Goal: Find specific page/section: Find specific page/section

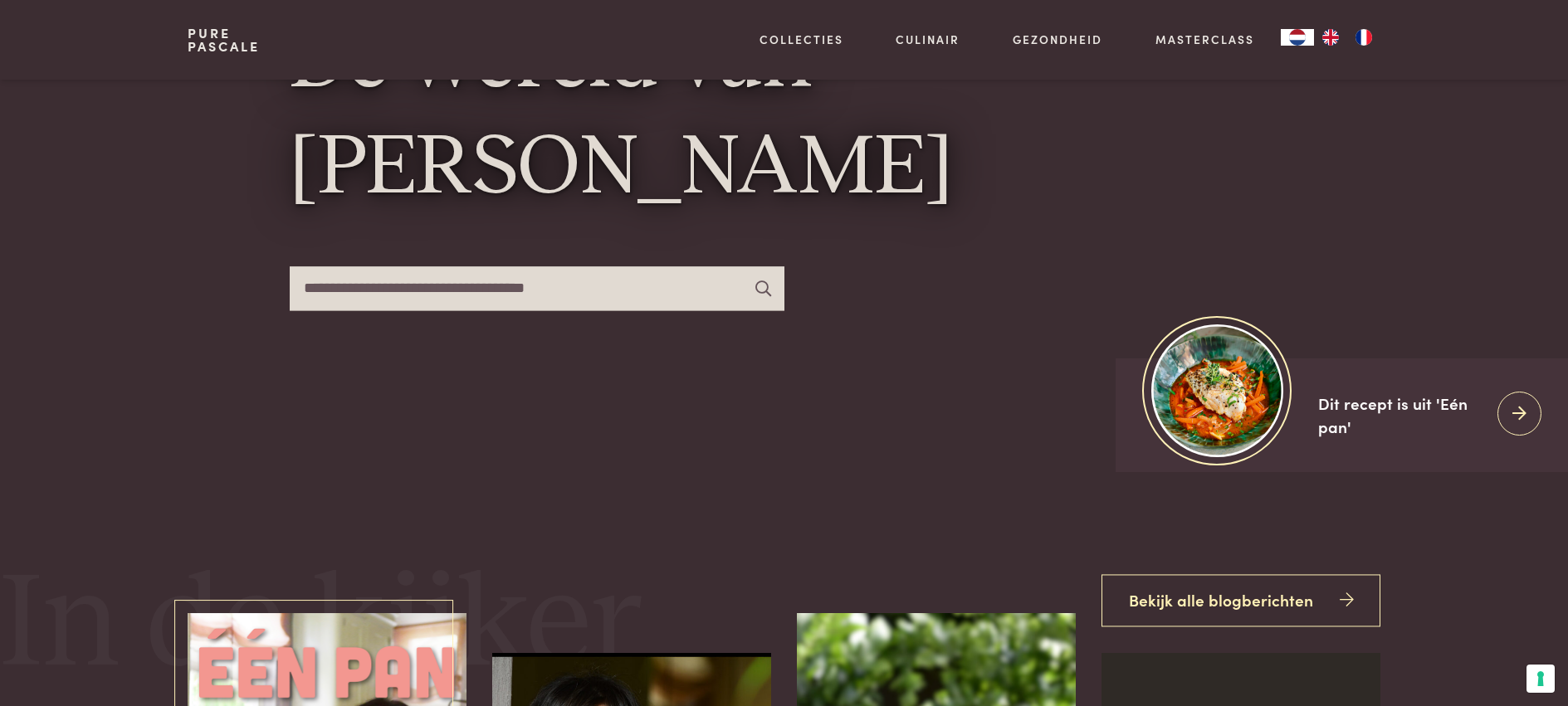
scroll to position [155, 0]
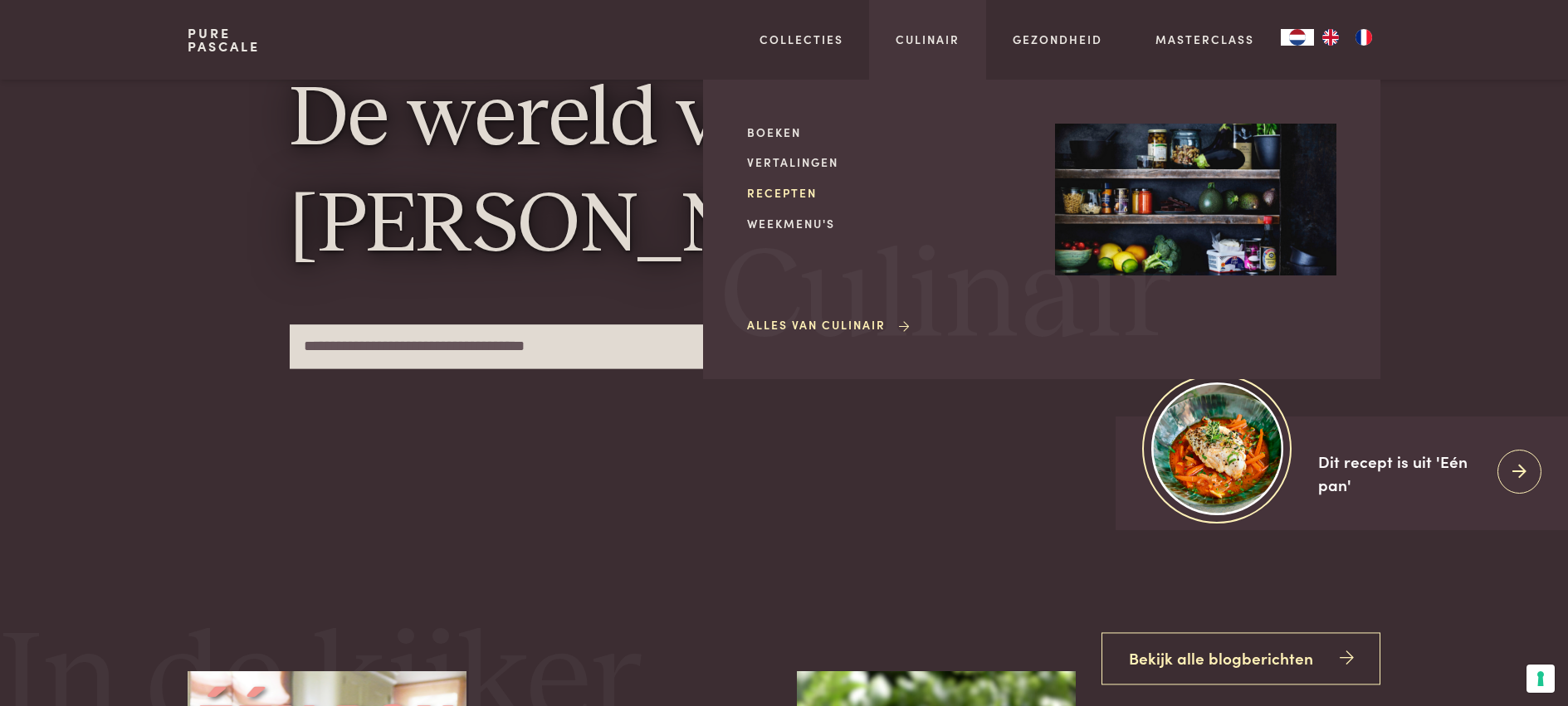
click at [768, 190] on link "Recepten" at bounding box center [888, 193] width 281 height 18
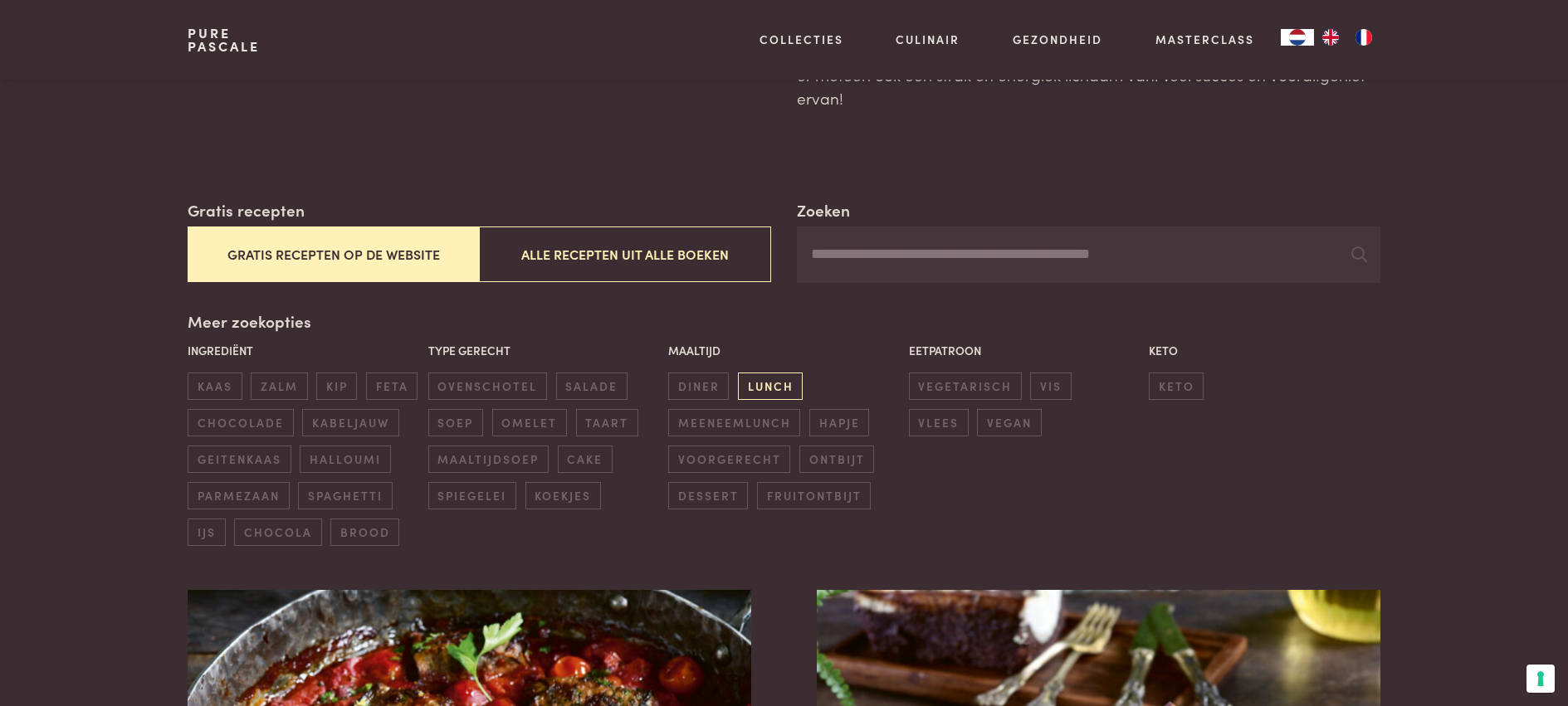
click at [749, 387] on span "lunch" at bounding box center [770, 386] width 64 height 27
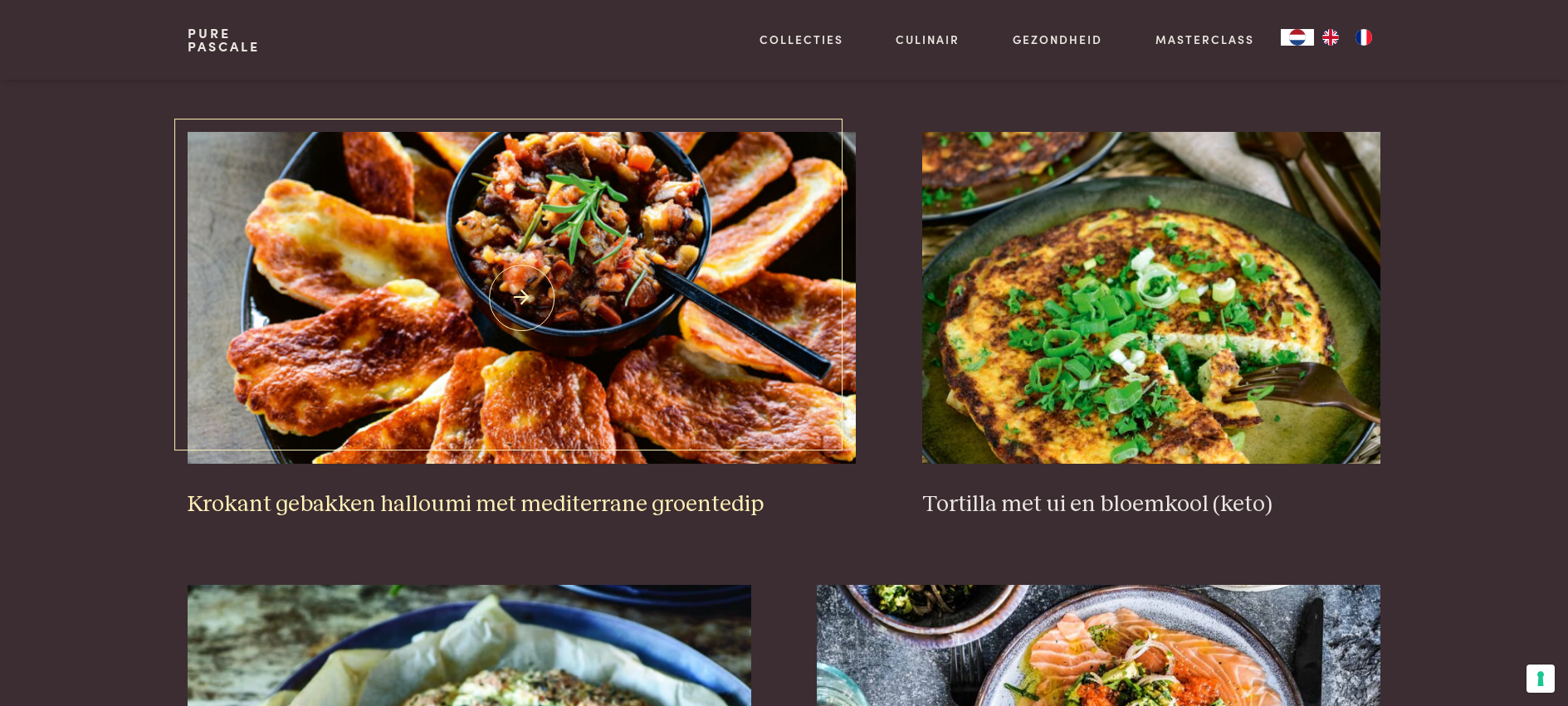
scroll to position [1854, 0]
